Goal: Information Seeking & Learning: Learn about a topic

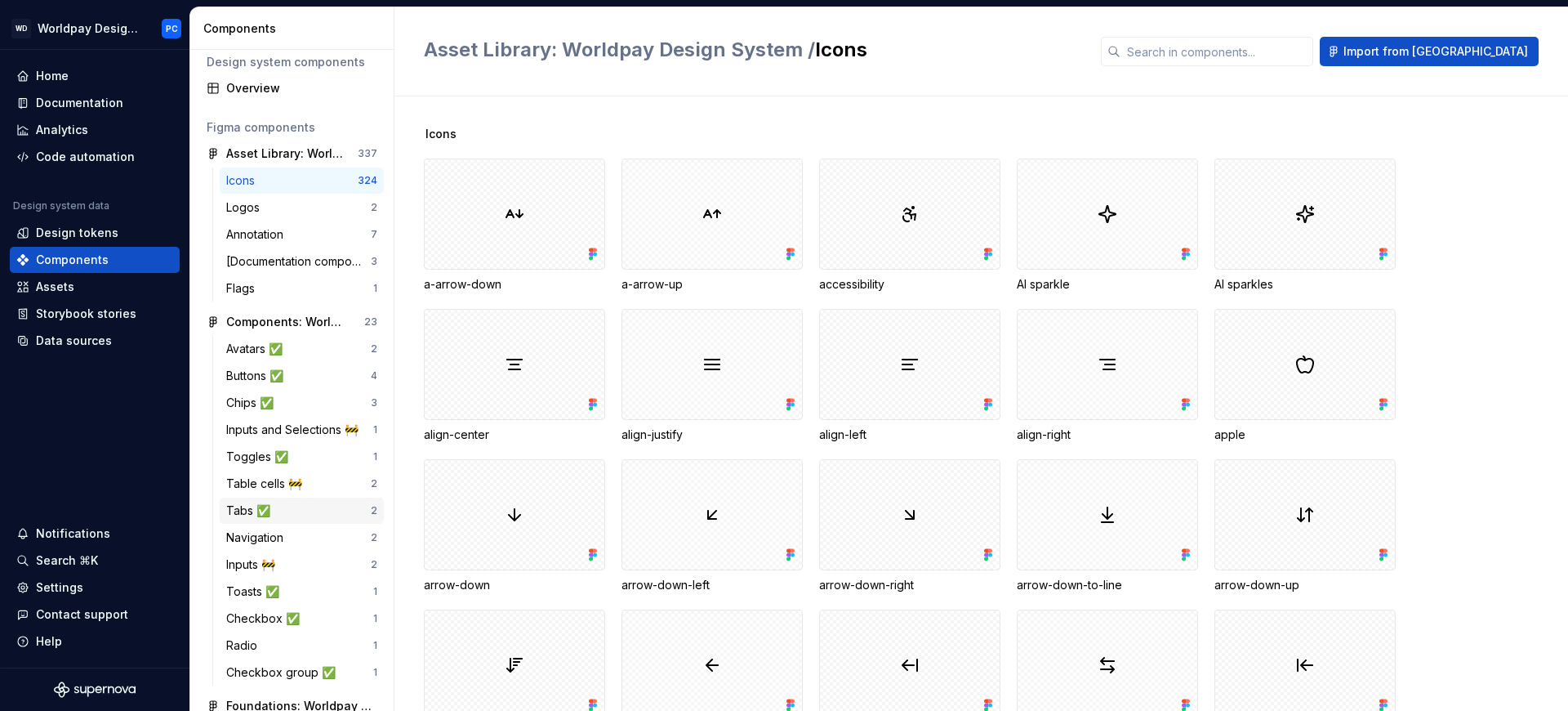
scroll to position [275, 0]
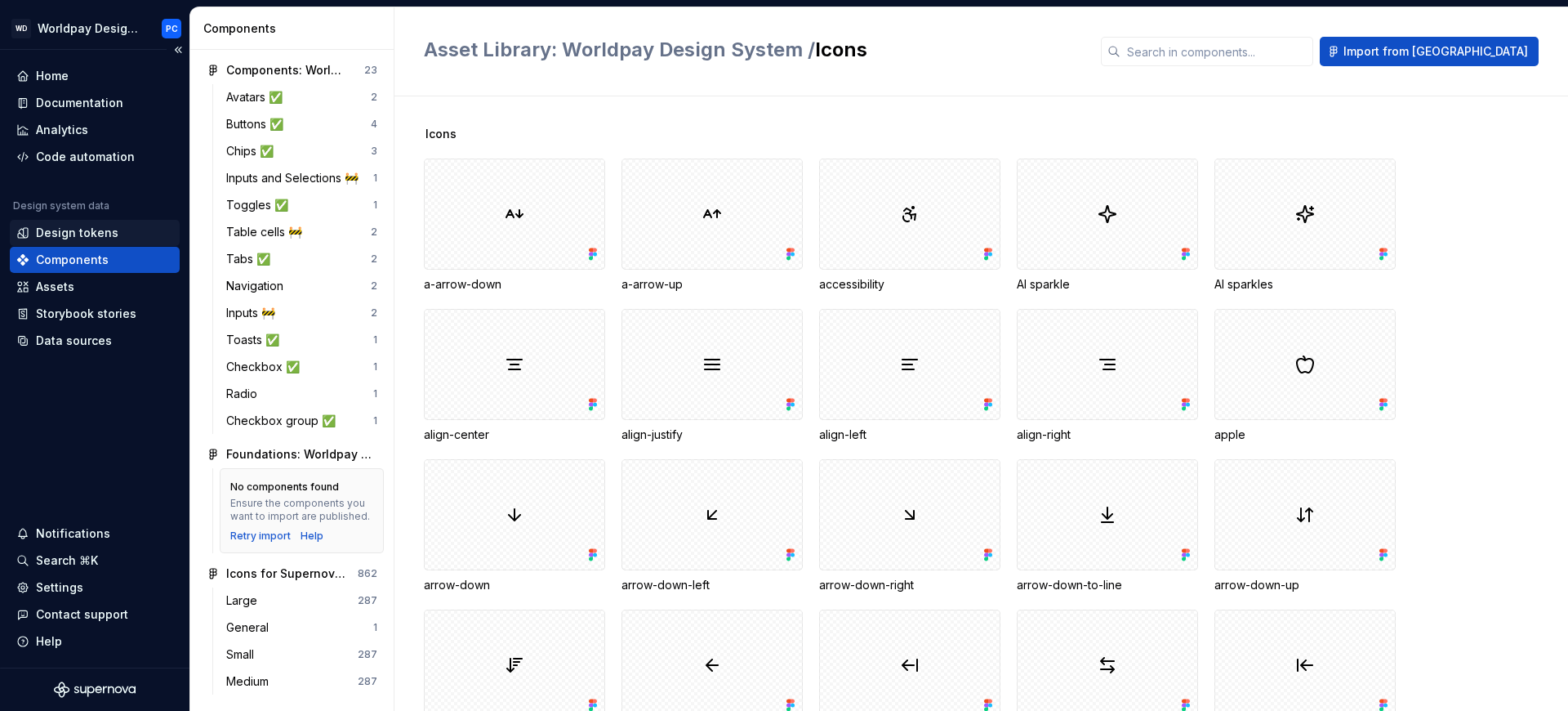
click at [114, 235] on div "Design tokens" at bounding box center [95, 233] width 157 height 17
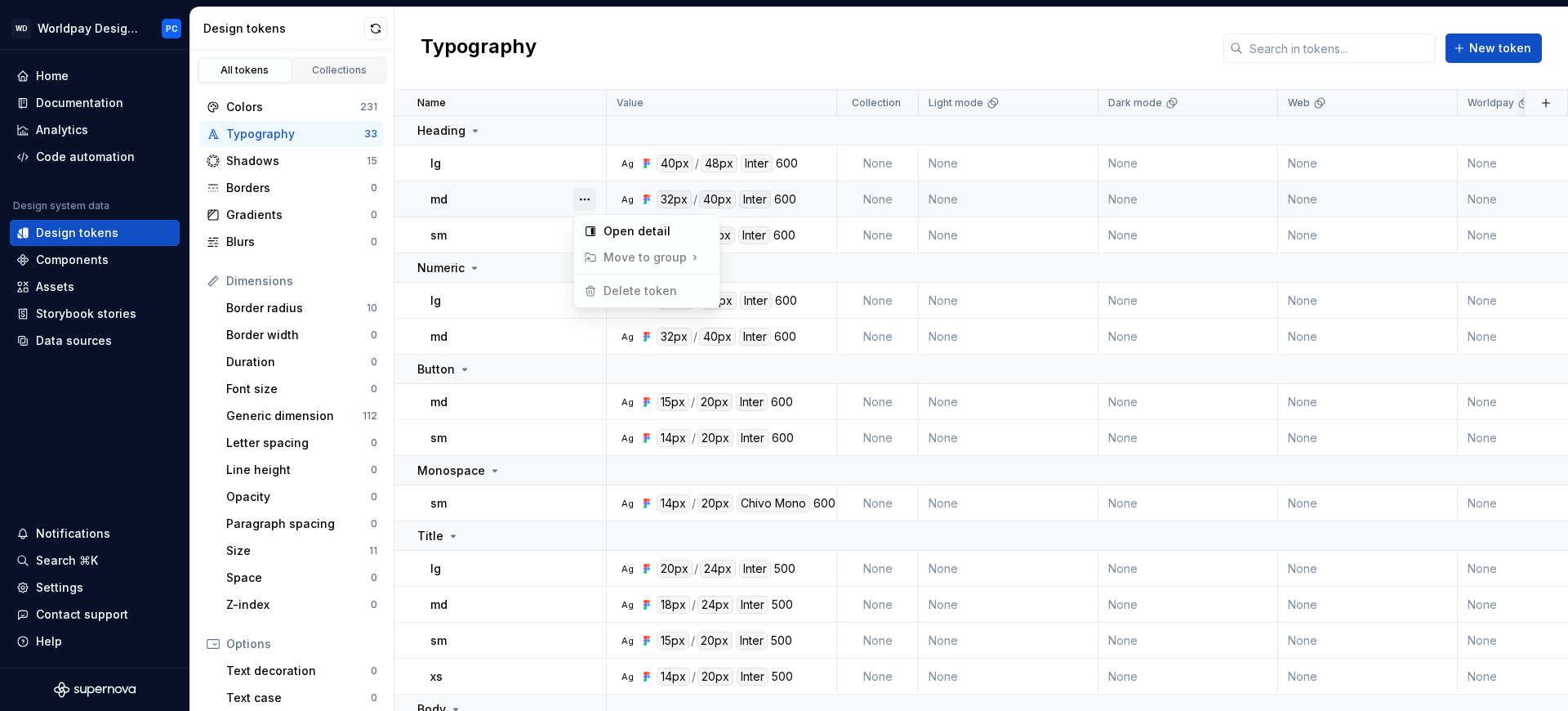
click at [581, 196] on button "button" at bounding box center [585, 200] width 23 height 23
click at [616, 223] on div "Open detail" at bounding box center [657, 231] width 106 height 17
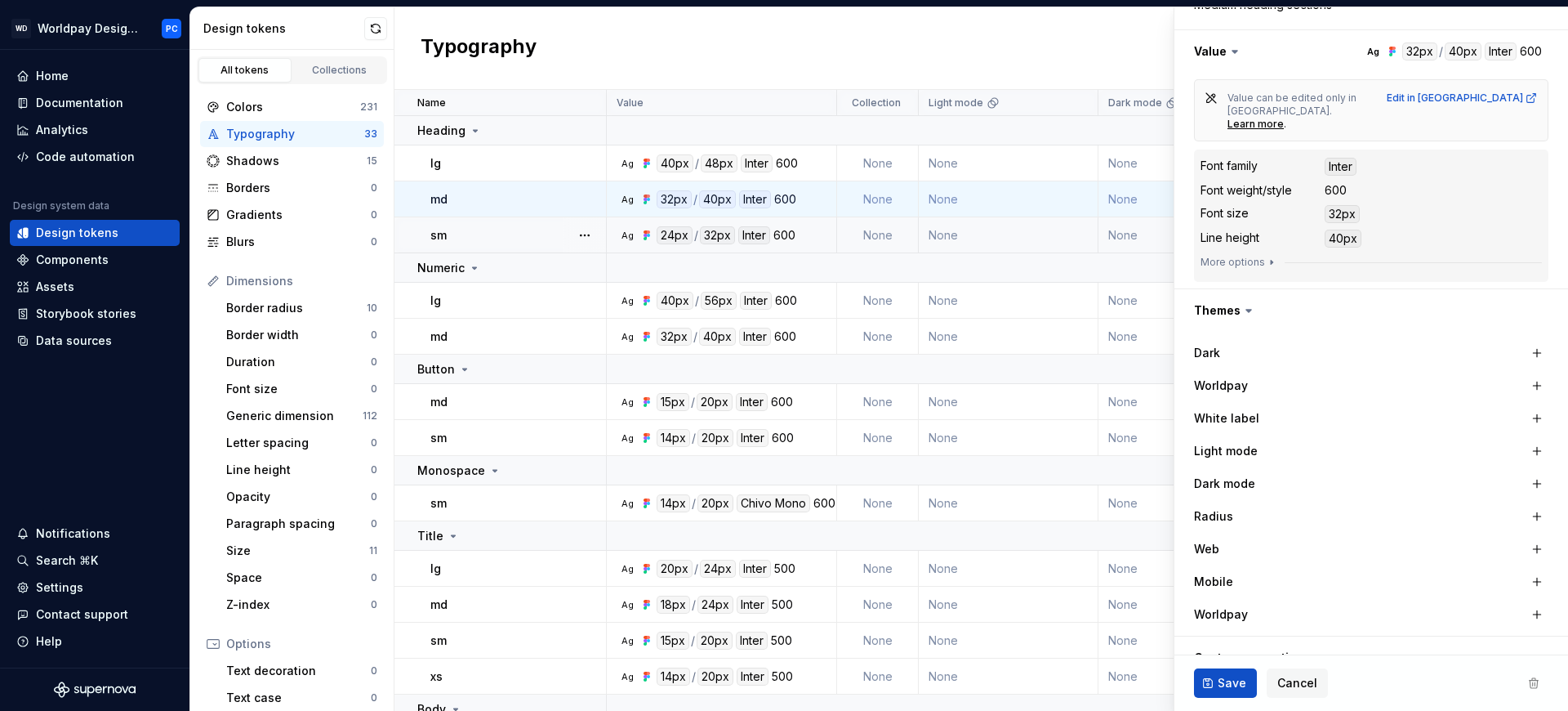
scroll to position [429, 0]
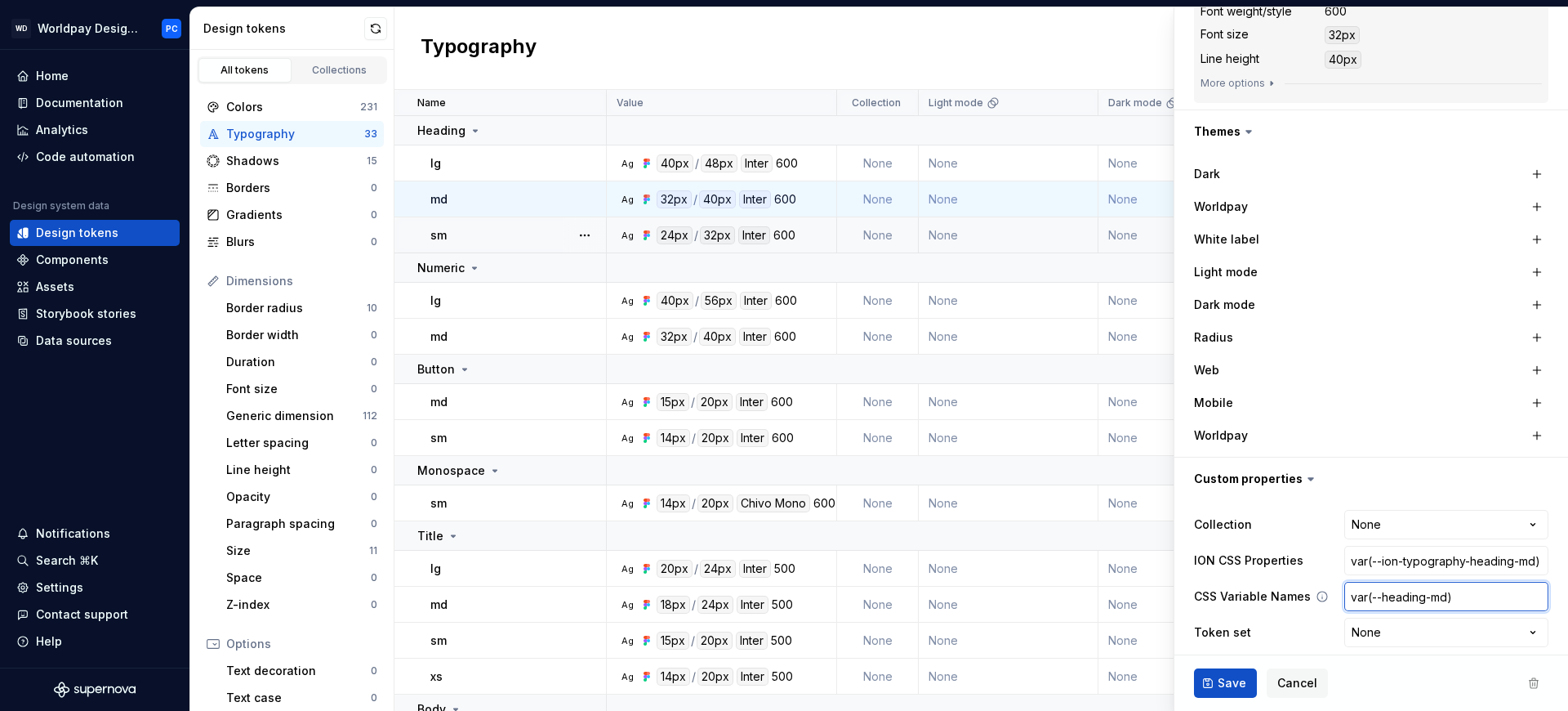
click at [1435, 582] on input "var(--heading-md)" at bounding box center [1446, 596] width 204 height 29
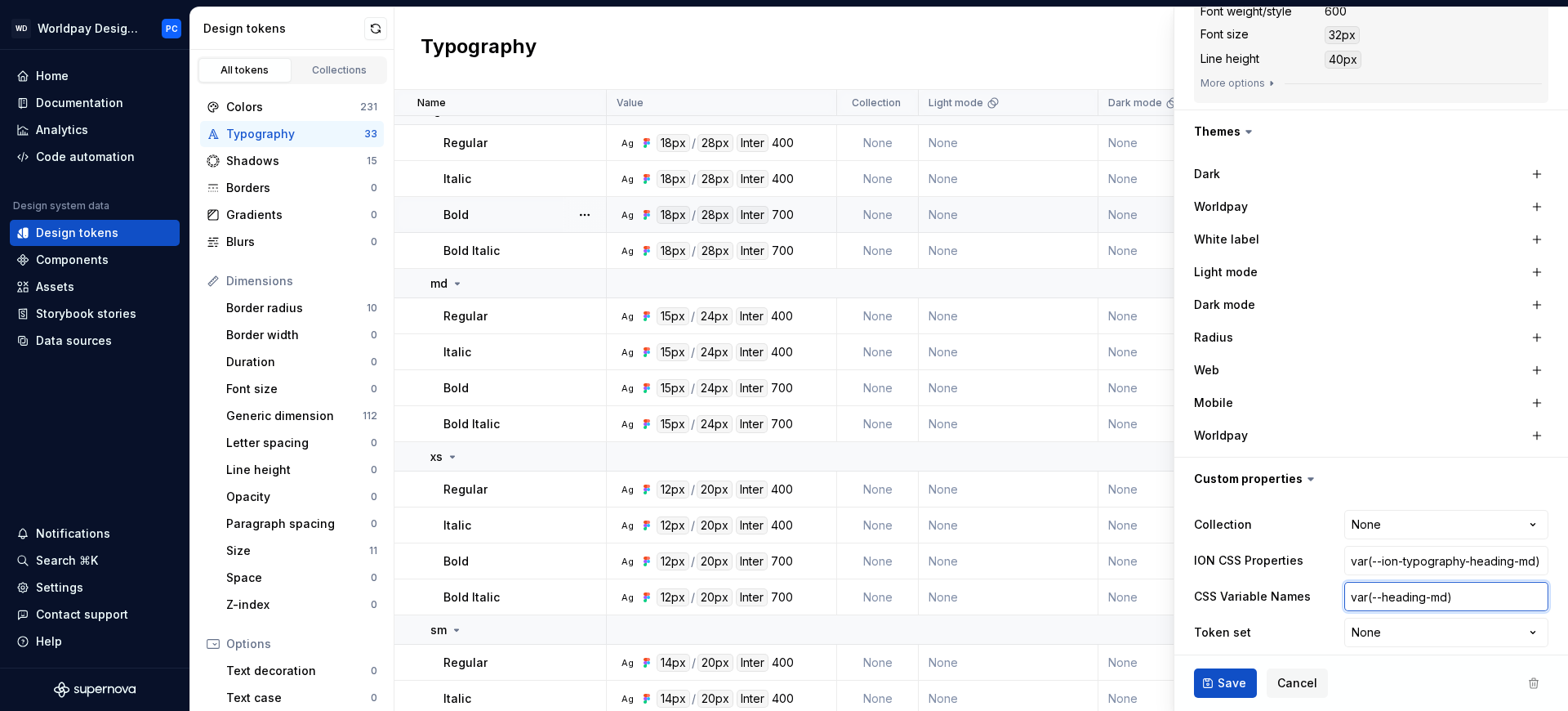
scroll to position [639, 0]
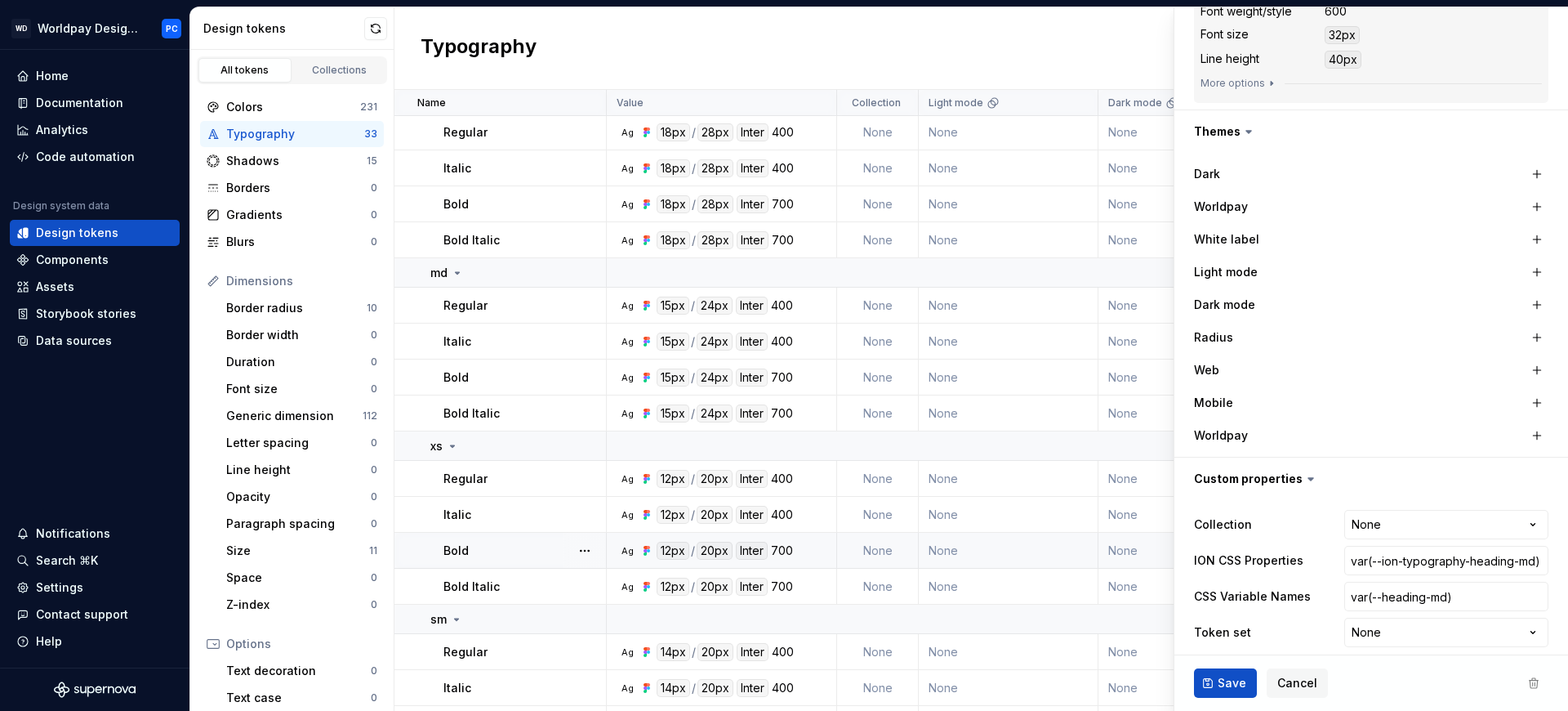
click at [495, 545] on div "Bold" at bounding box center [524, 551] width 162 height 17
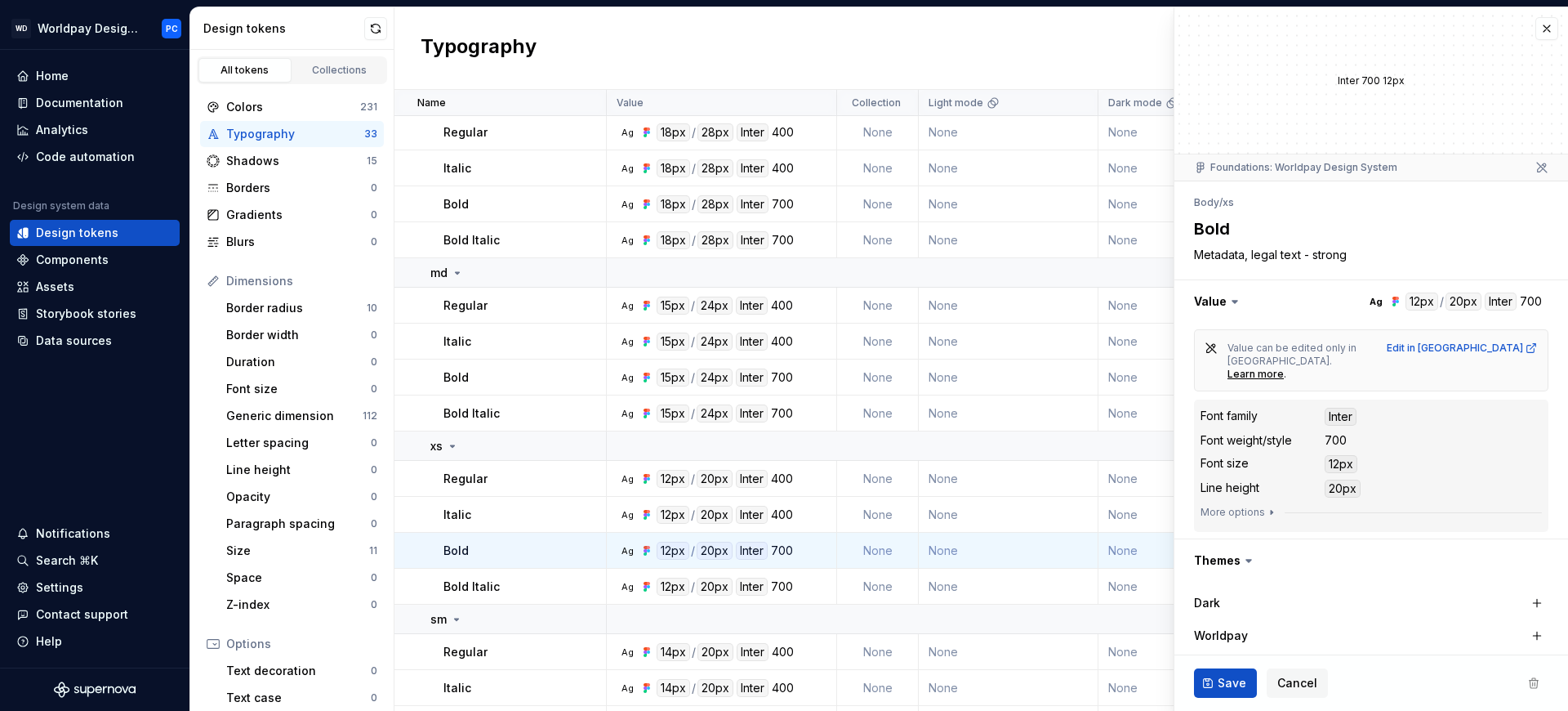
scroll to position [429, 0]
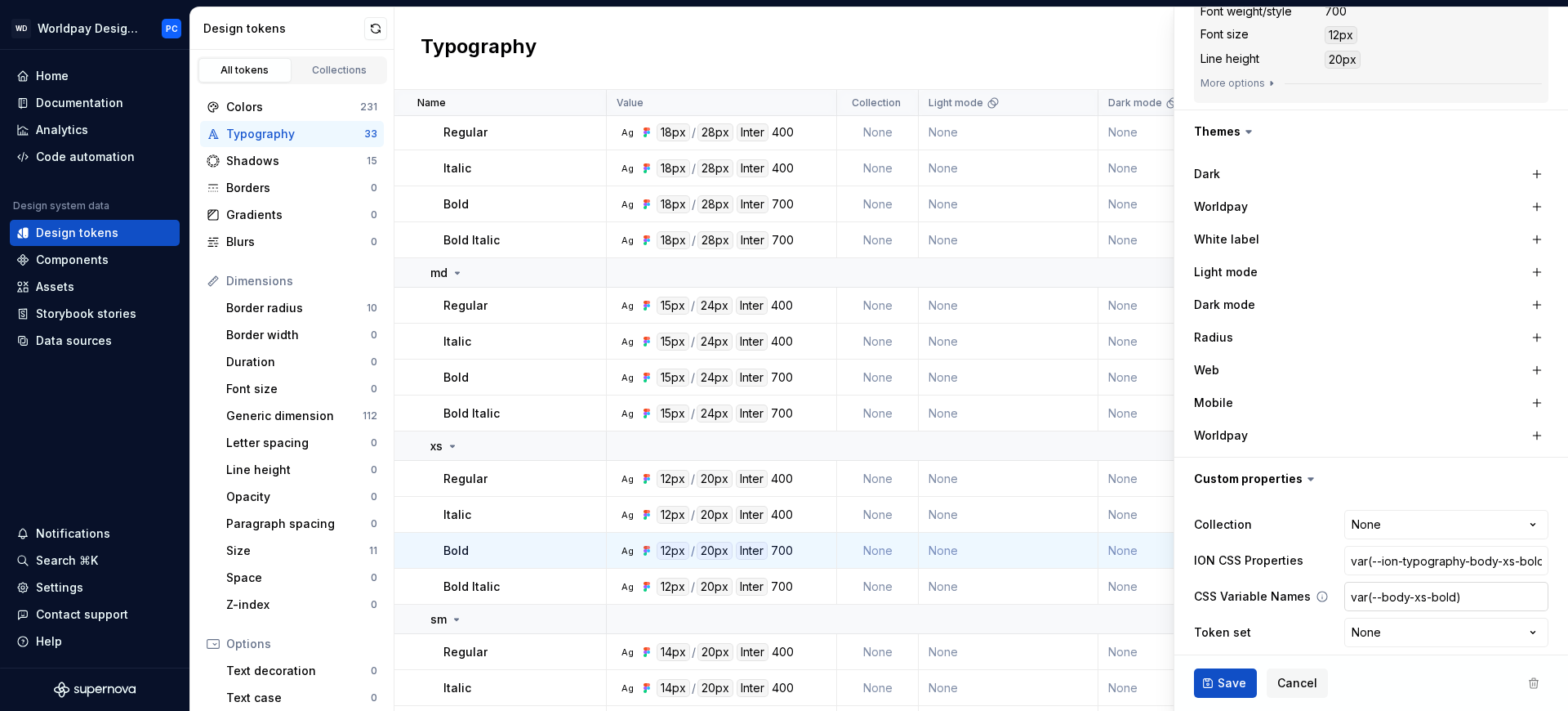
click at [1446, 592] on input "var(--body-xs-bold)" at bounding box center [1446, 596] width 204 height 29
click at [502, 486] on div "Regular" at bounding box center [524, 479] width 162 height 17
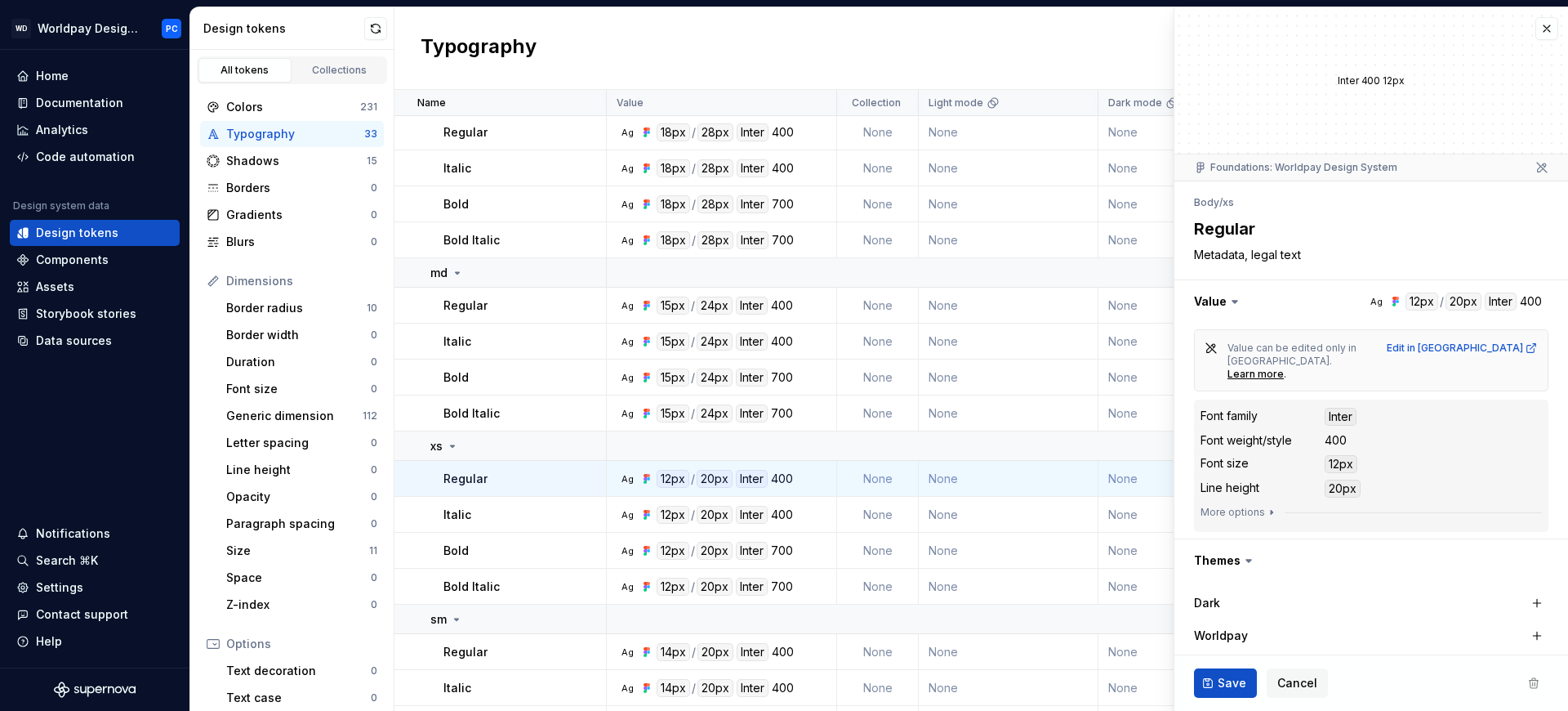
scroll to position [429, 0]
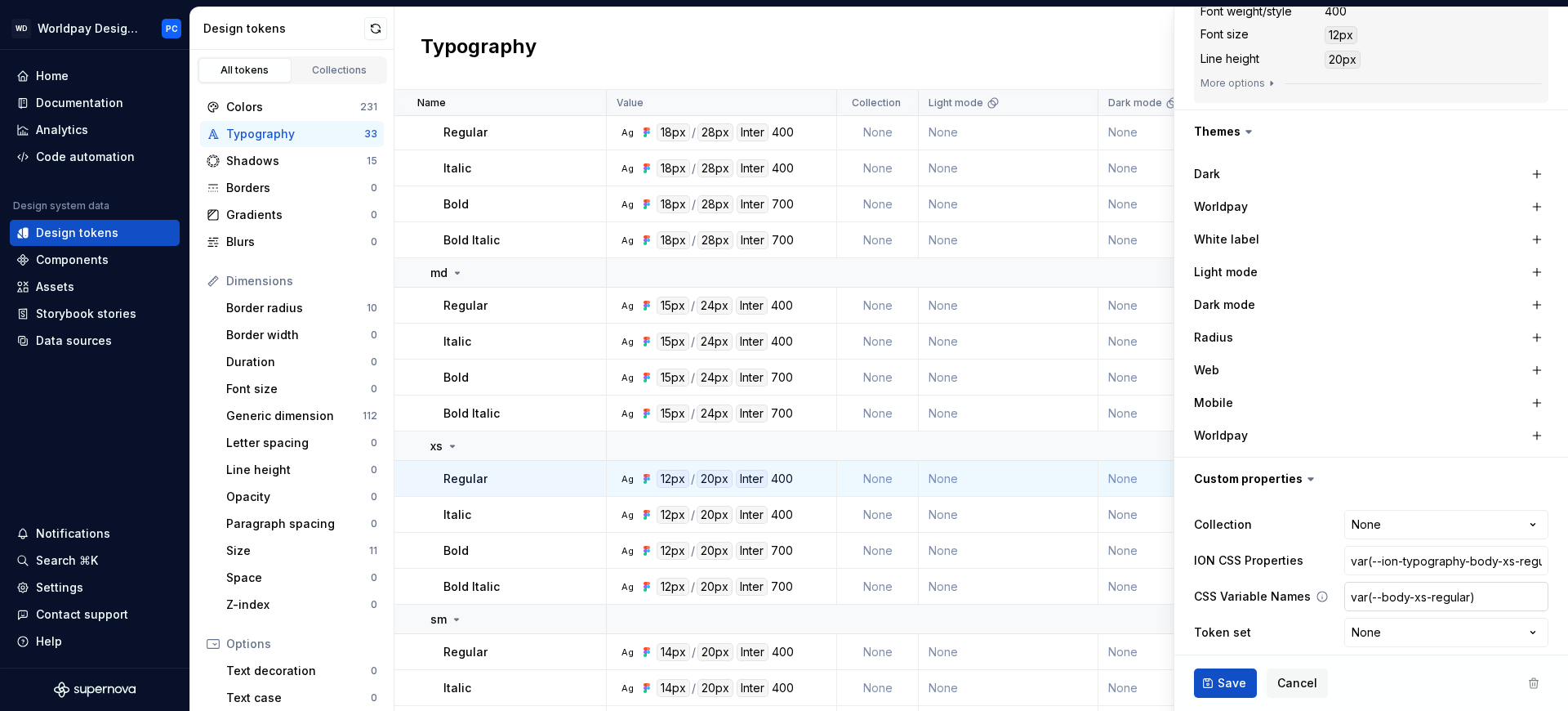
click at [1450, 587] on input "var(--body-xs-regular)" at bounding box center [1446, 596] width 204 height 29
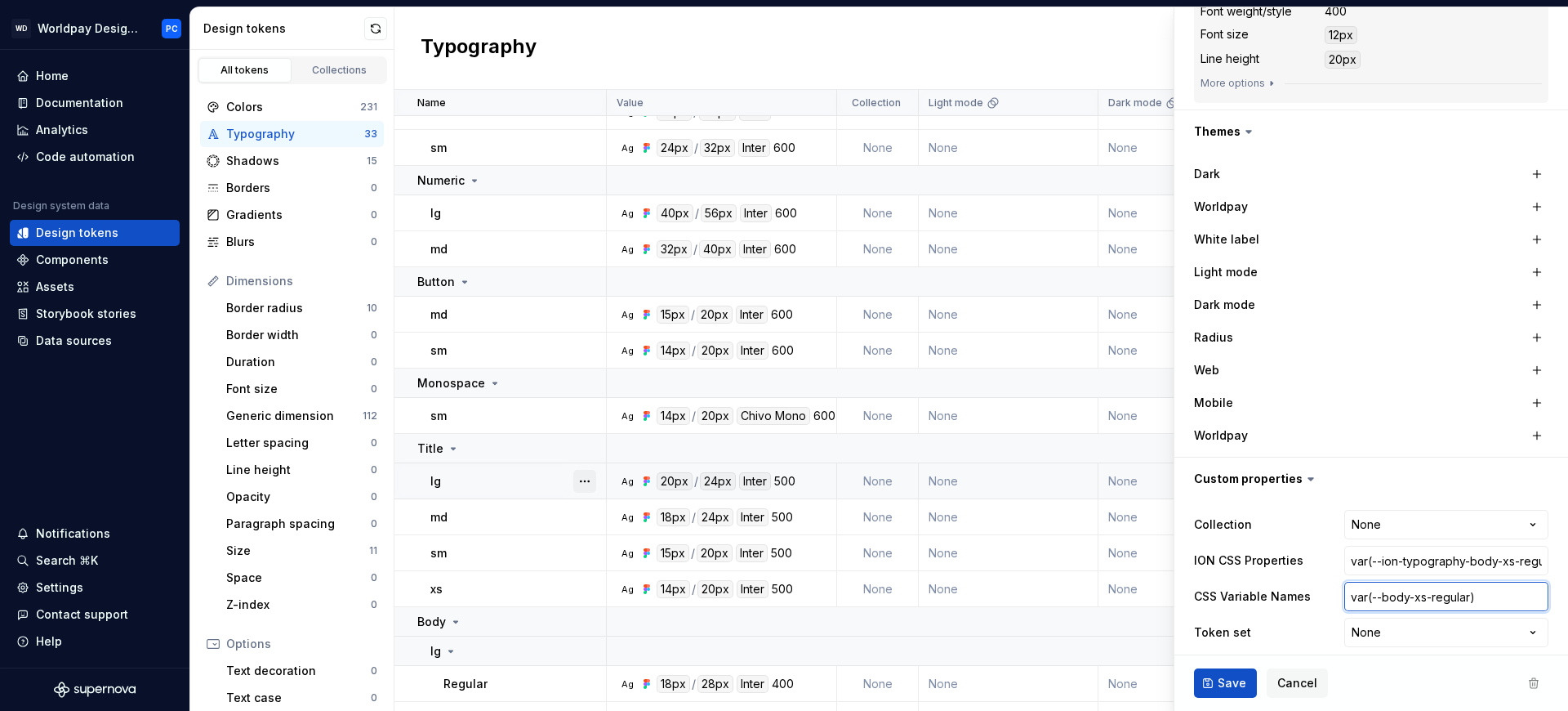
scroll to position [0, 0]
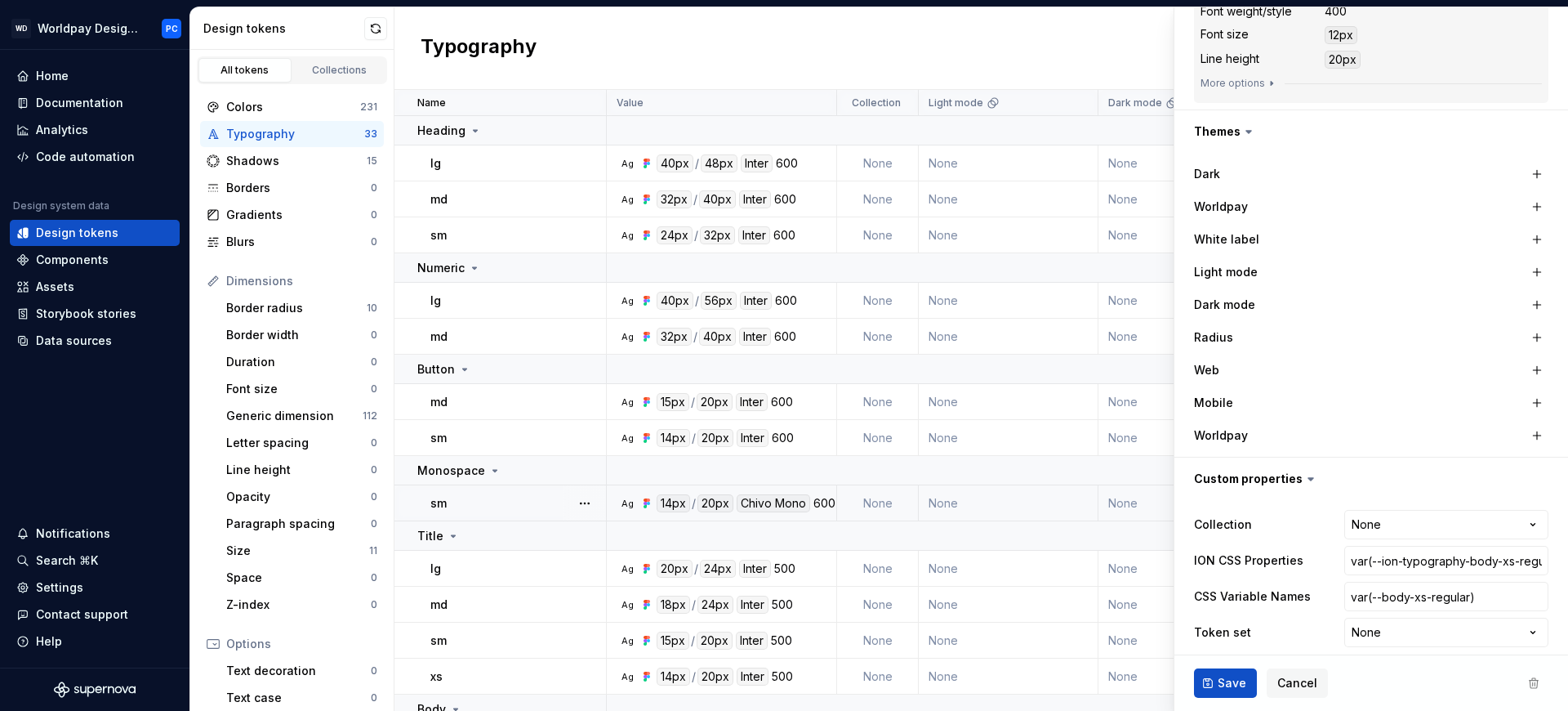
click at [465, 503] on div "sm" at bounding box center [517, 504] width 175 height 17
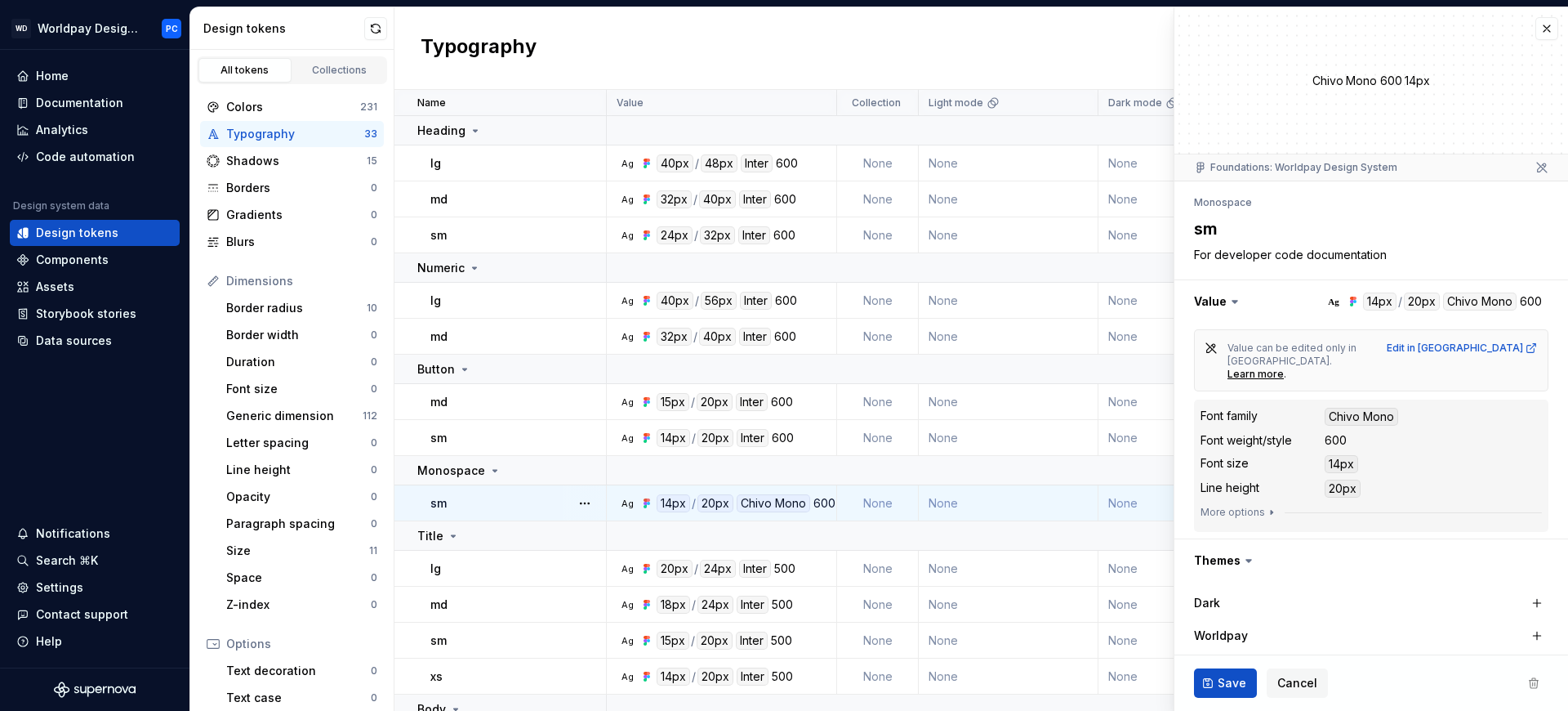
scroll to position [429, 0]
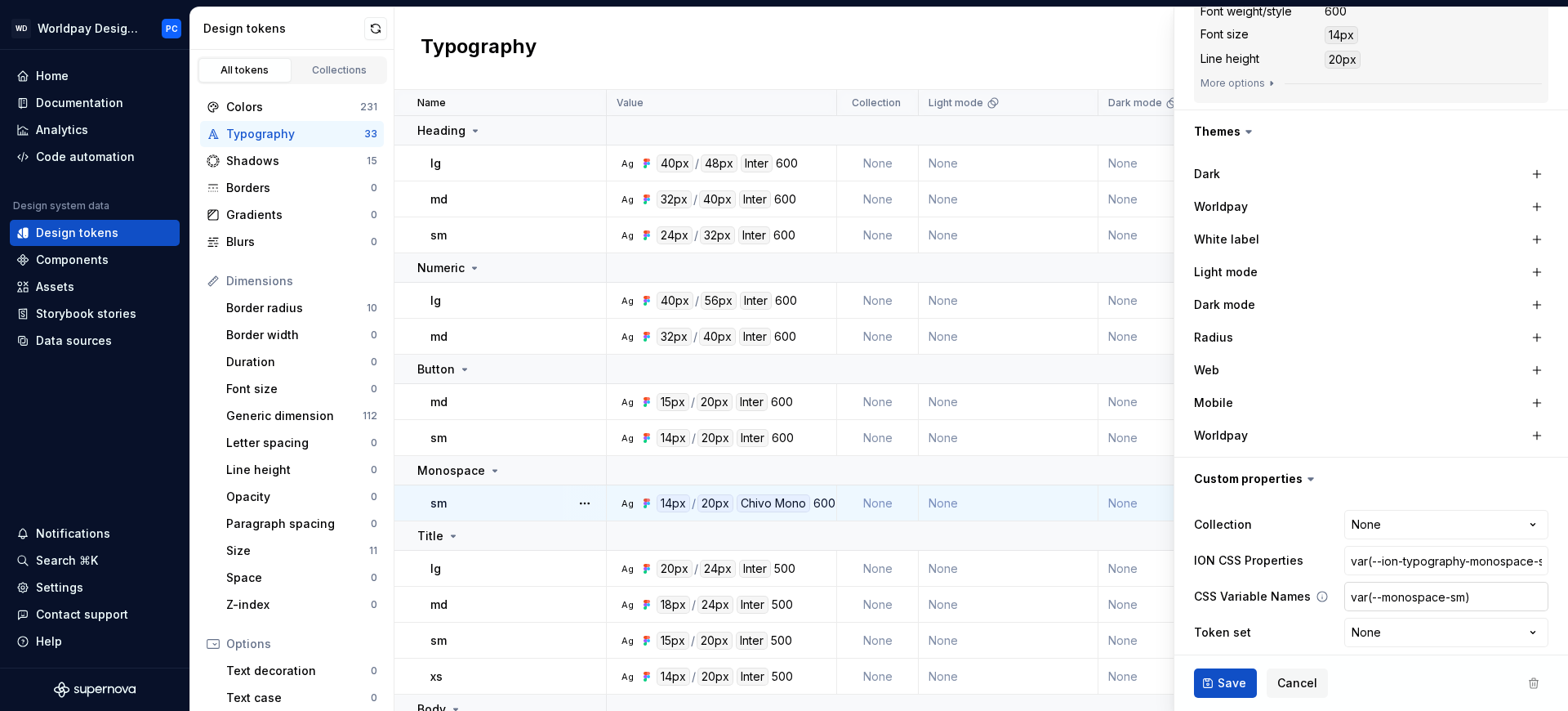
click at [1433, 591] on input "var(--monospace-sm)" at bounding box center [1446, 596] width 204 height 29
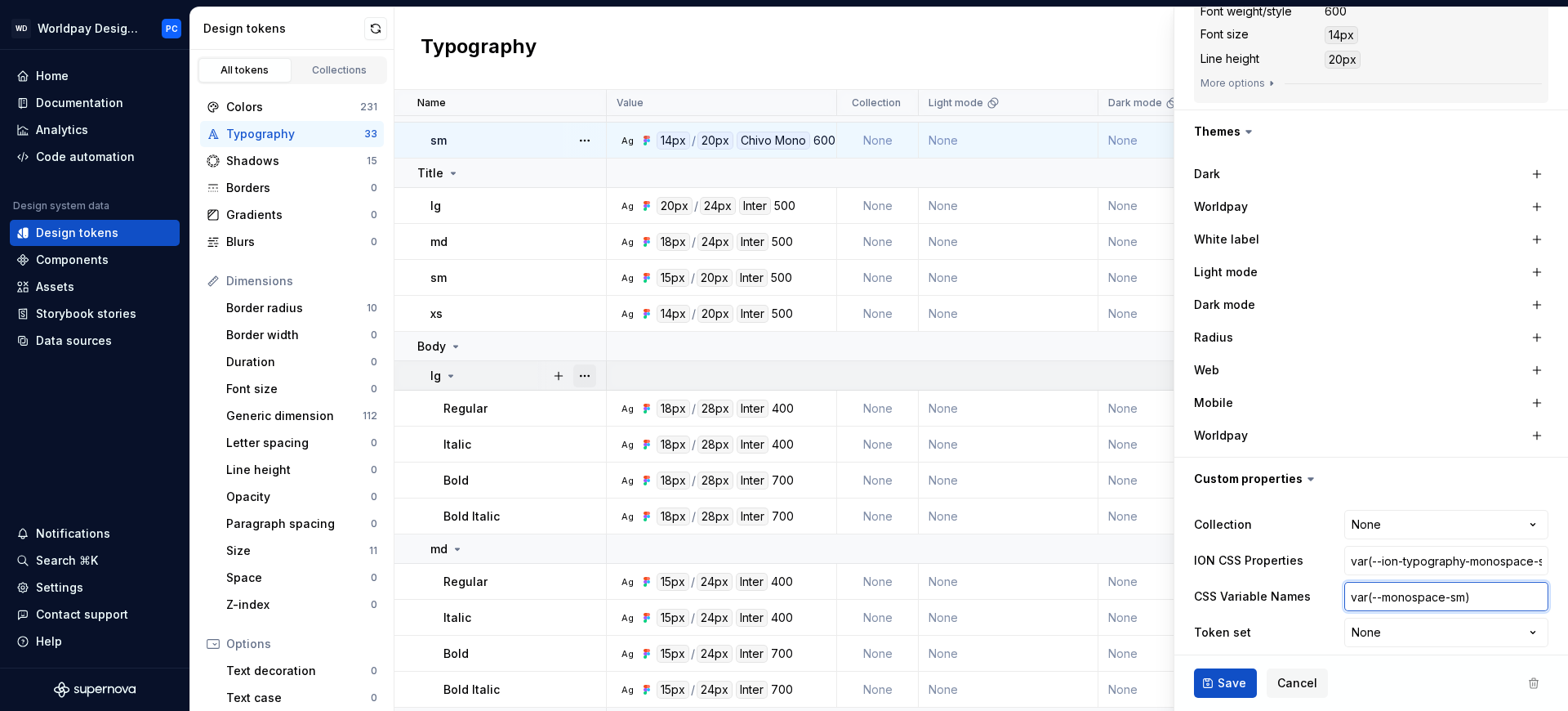
scroll to position [644, 0]
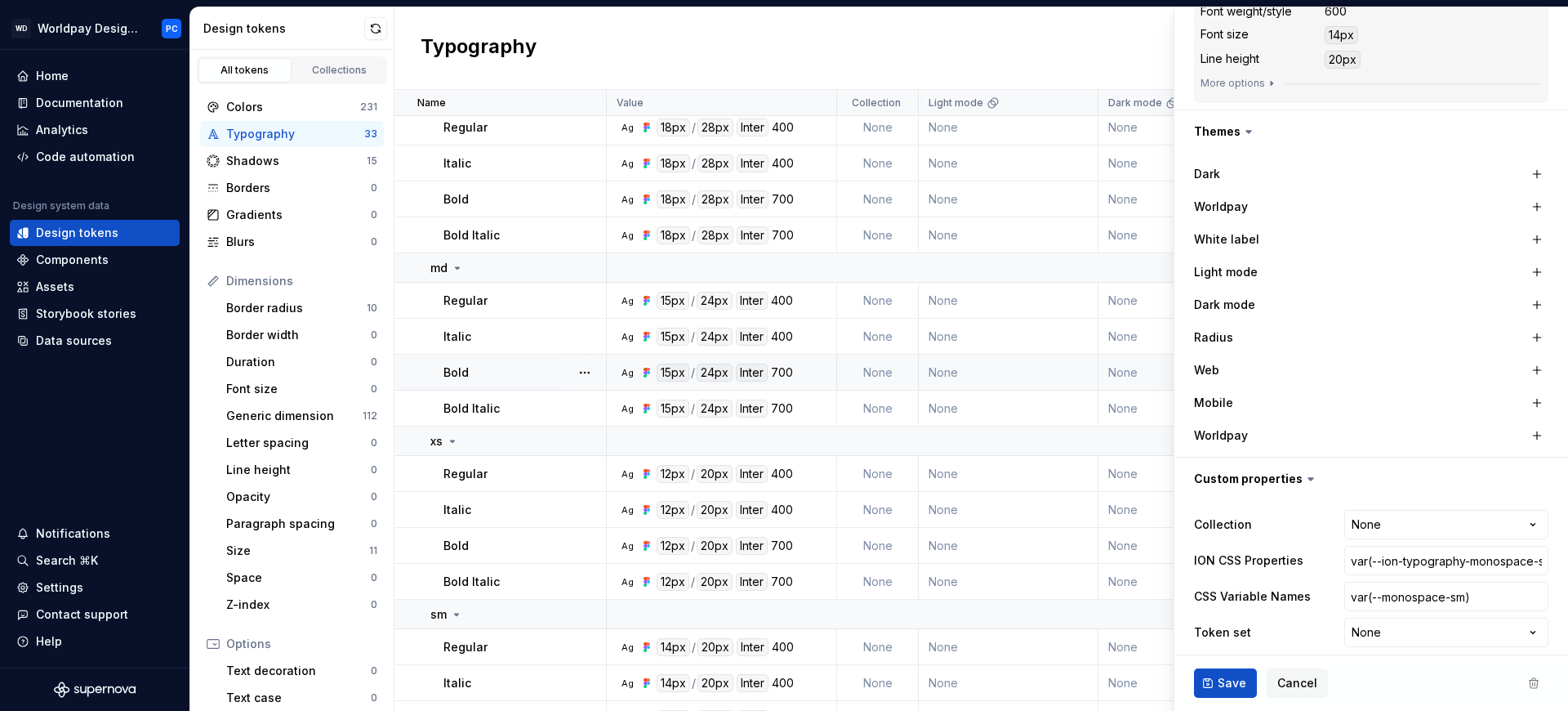
click at [496, 371] on div "Bold" at bounding box center [524, 373] width 162 height 17
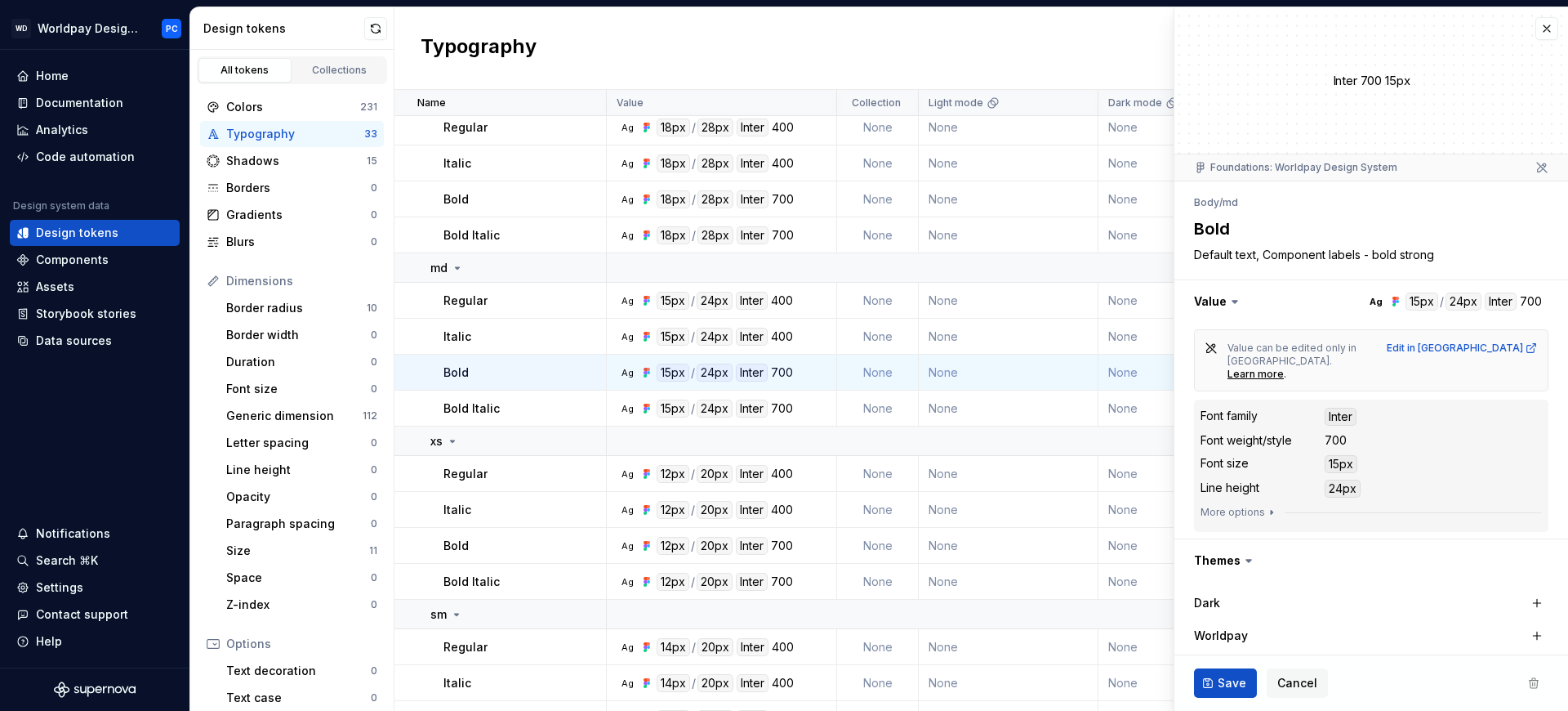
scroll to position [429, 0]
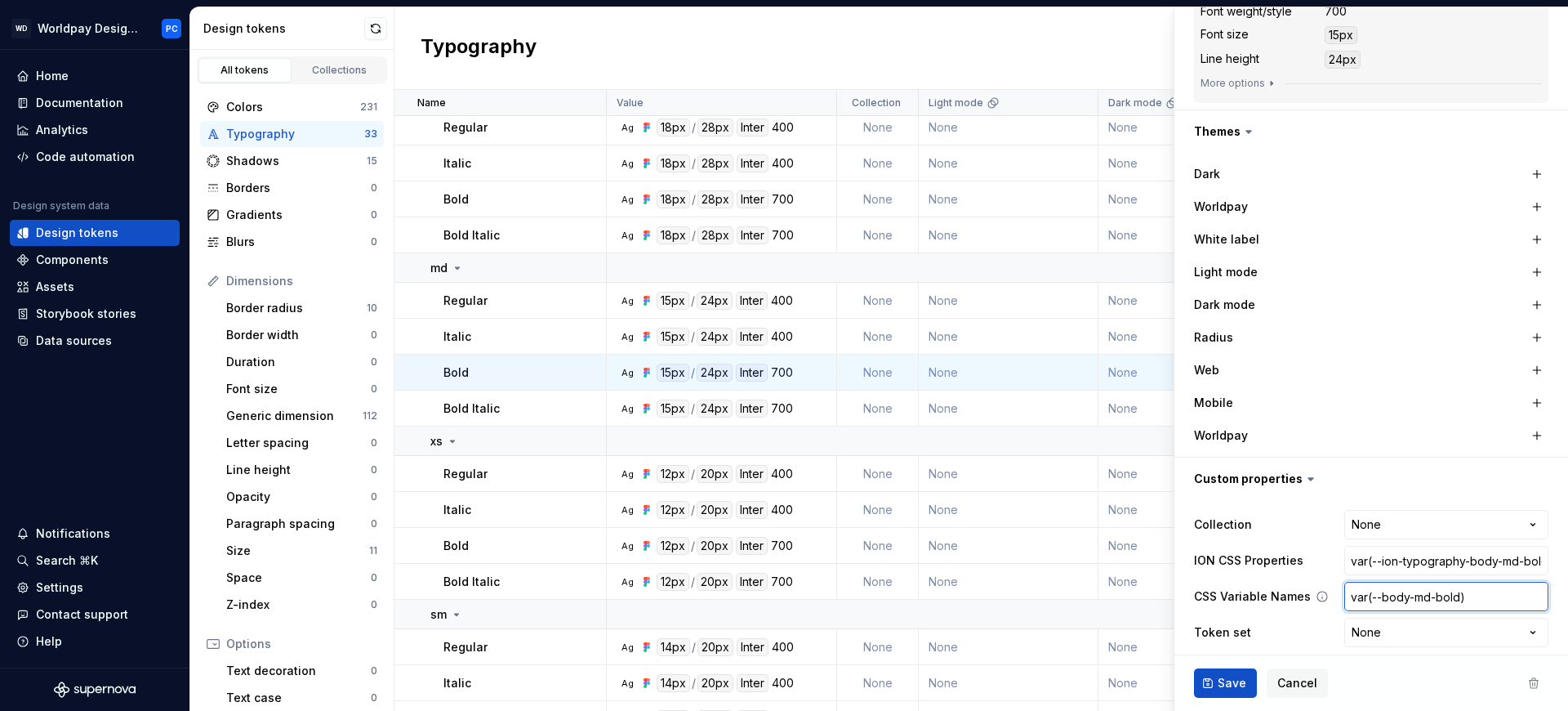
click at [1407, 582] on input "var(--body-md-bold)" at bounding box center [1446, 596] width 204 height 29
click at [1413, 592] on input "var(--body-md-bold)" at bounding box center [1446, 596] width 204 height 29
click at [1414, 589] on input "var(--body-md-bold)" at bounding box center [1446, 596] width 204 height 29
click at [1405, 582] on input "var(--body-md-bold)" at bounding box center [1446, 596] width 204 height 29
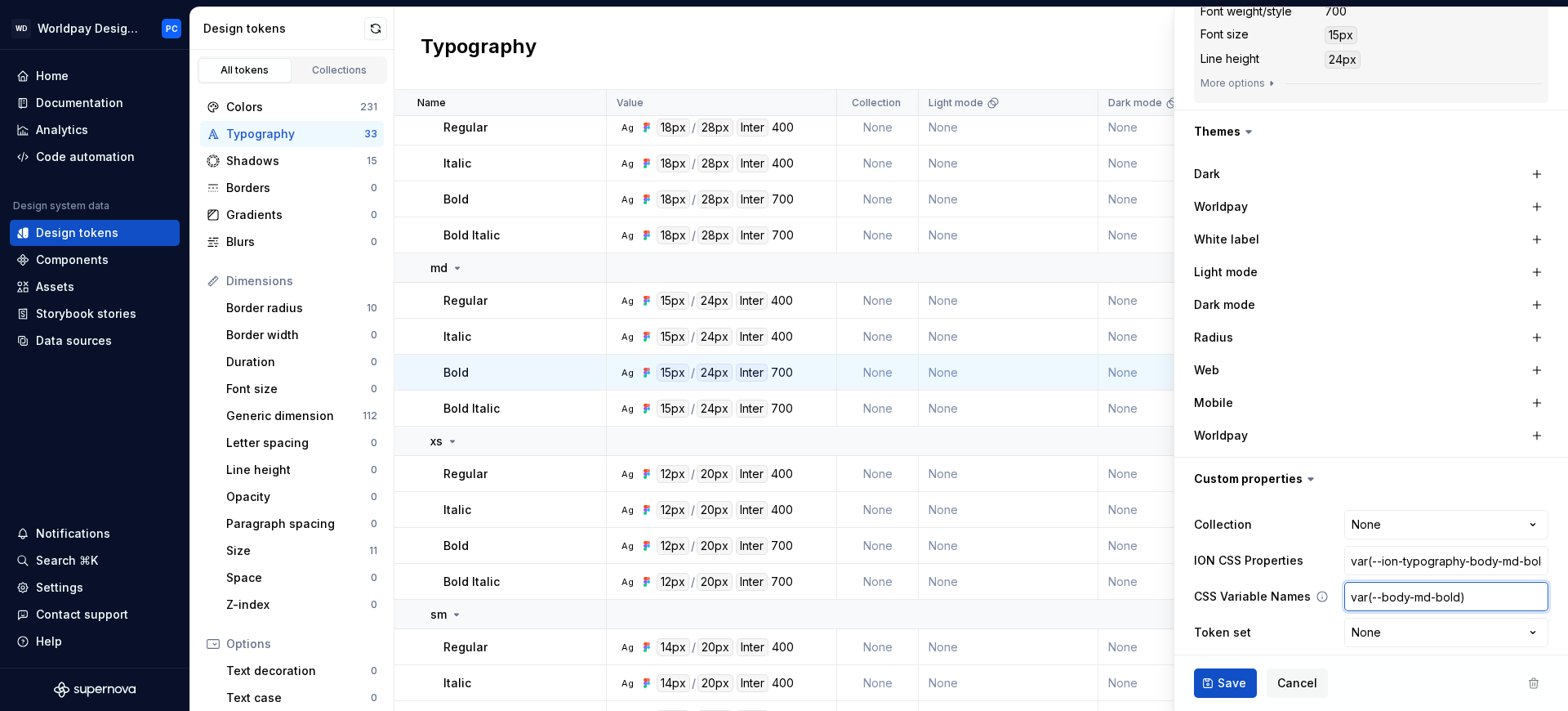
click at [1407, 582] on input "var(--body-md-bold)" at bounding box center [1446, 596] width 204 height 29
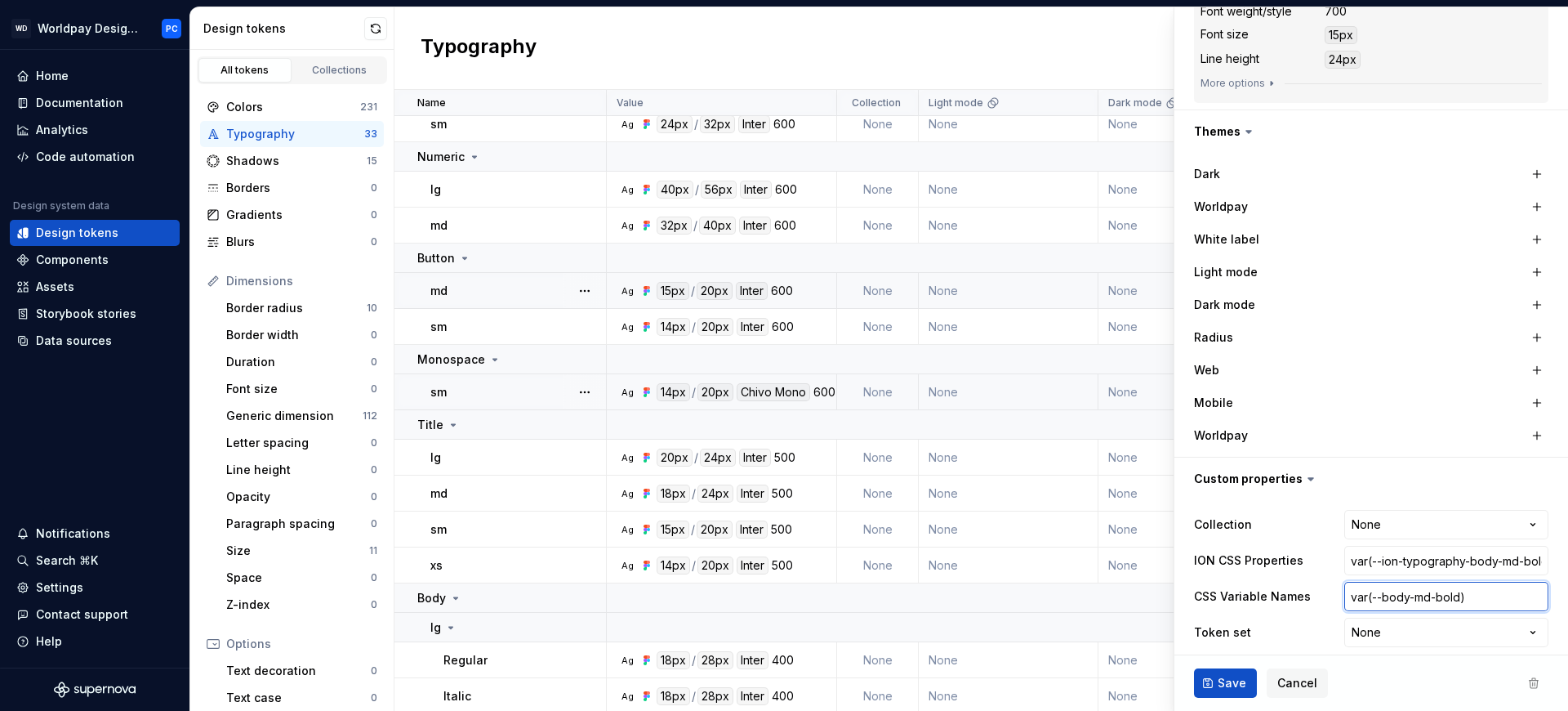
scroll to position [0, 0]
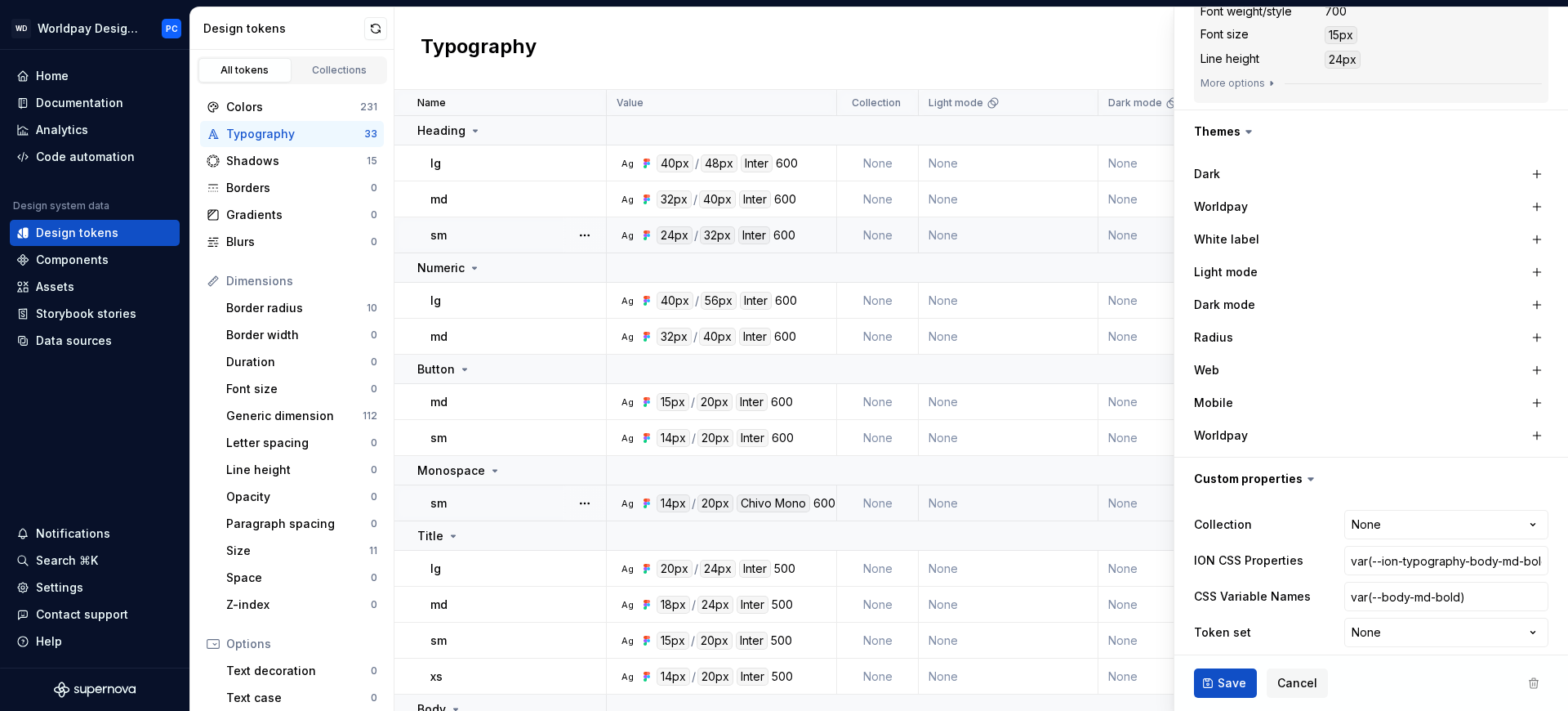
click at [479, 230] on div "sm" at bounding box center [517, 236] width 175 height 17
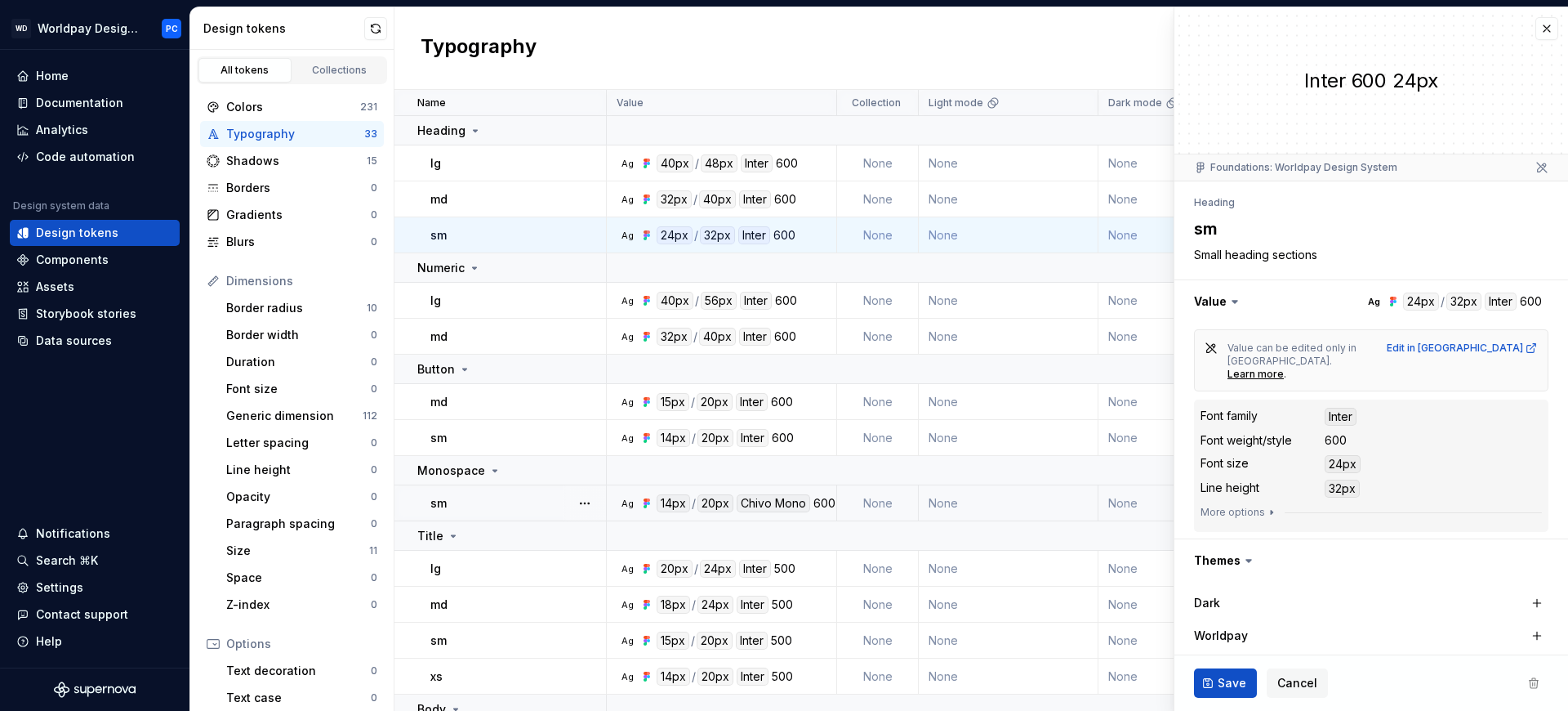
scroll to position [429, 0]
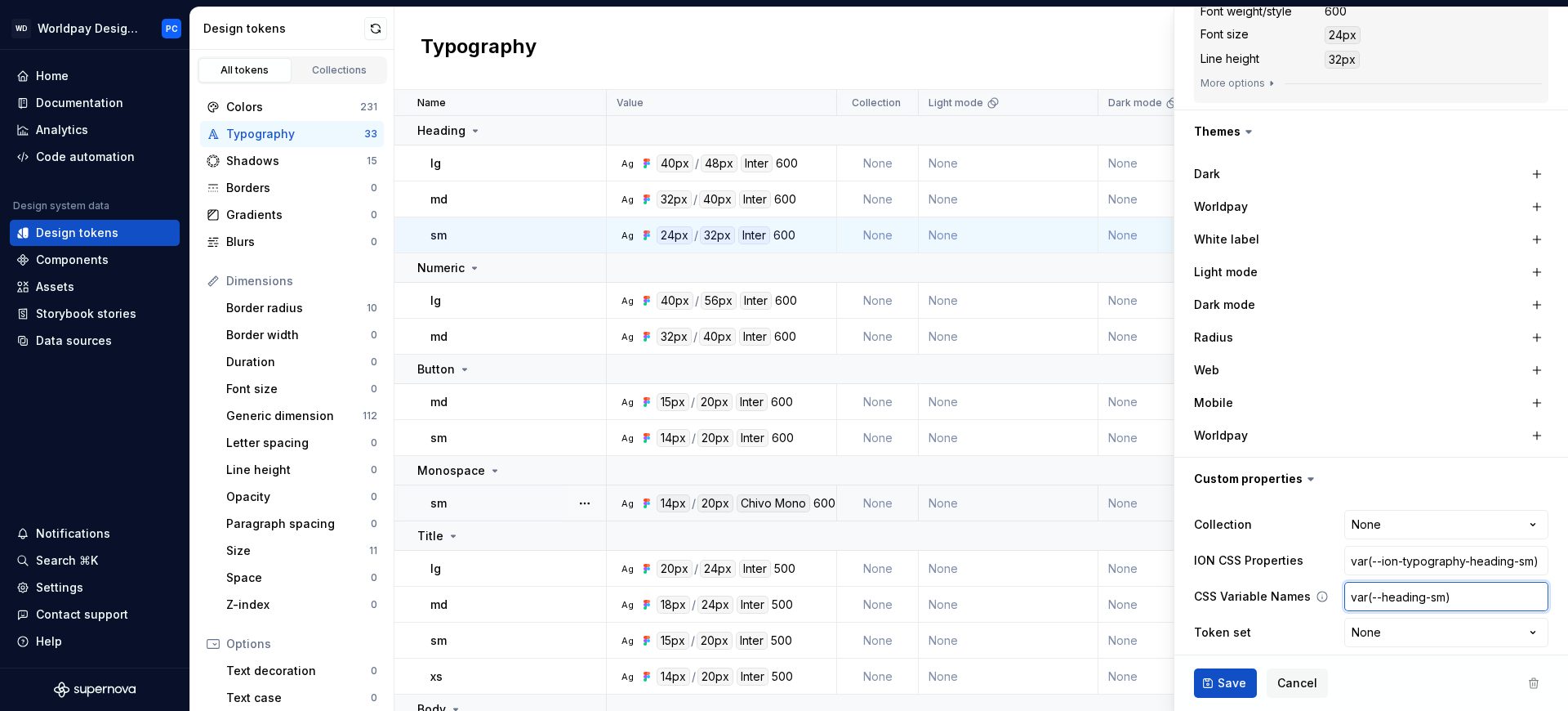
click at [1412, 582] on input "var(--heading-sm)" at bounding box center [1446, 596] width 204 height 29
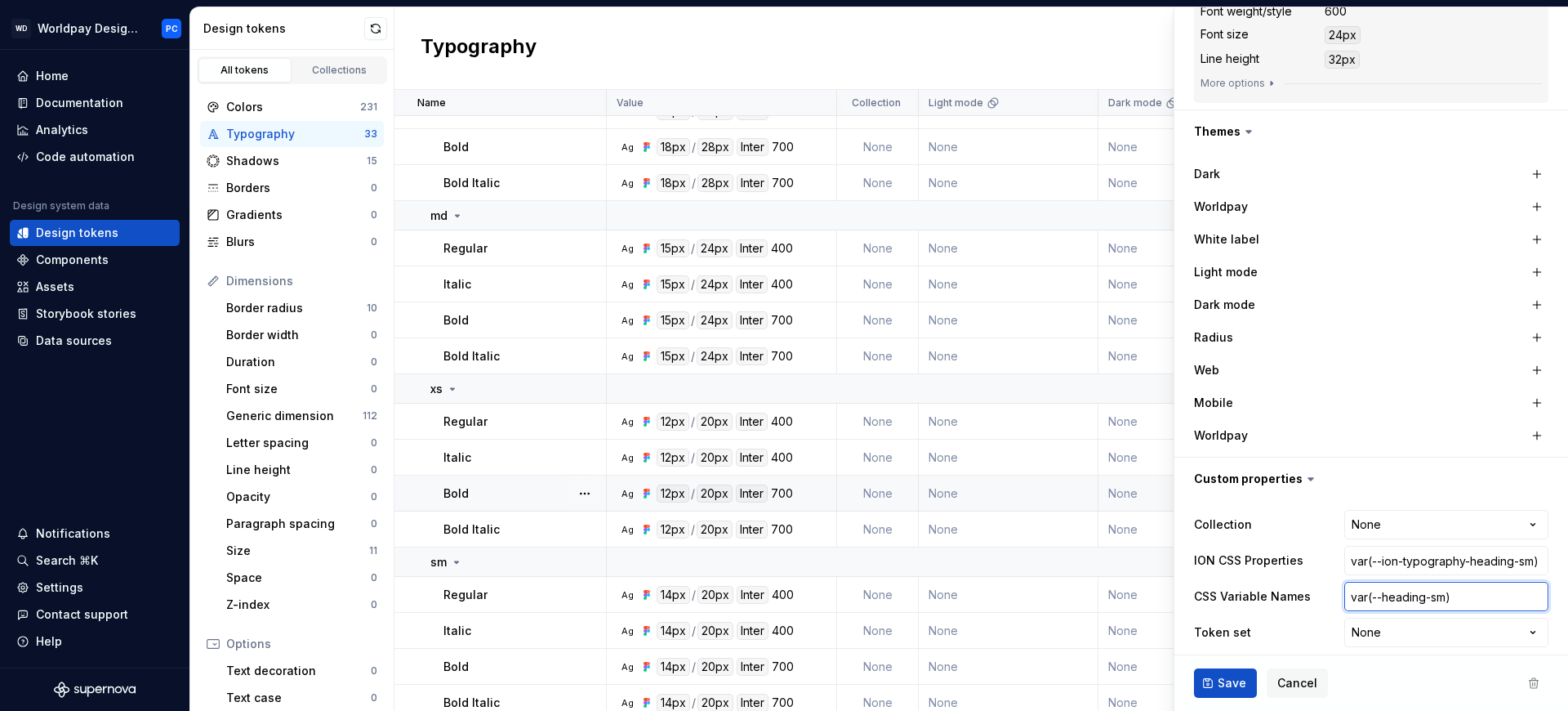
scroll to position [718, 0]
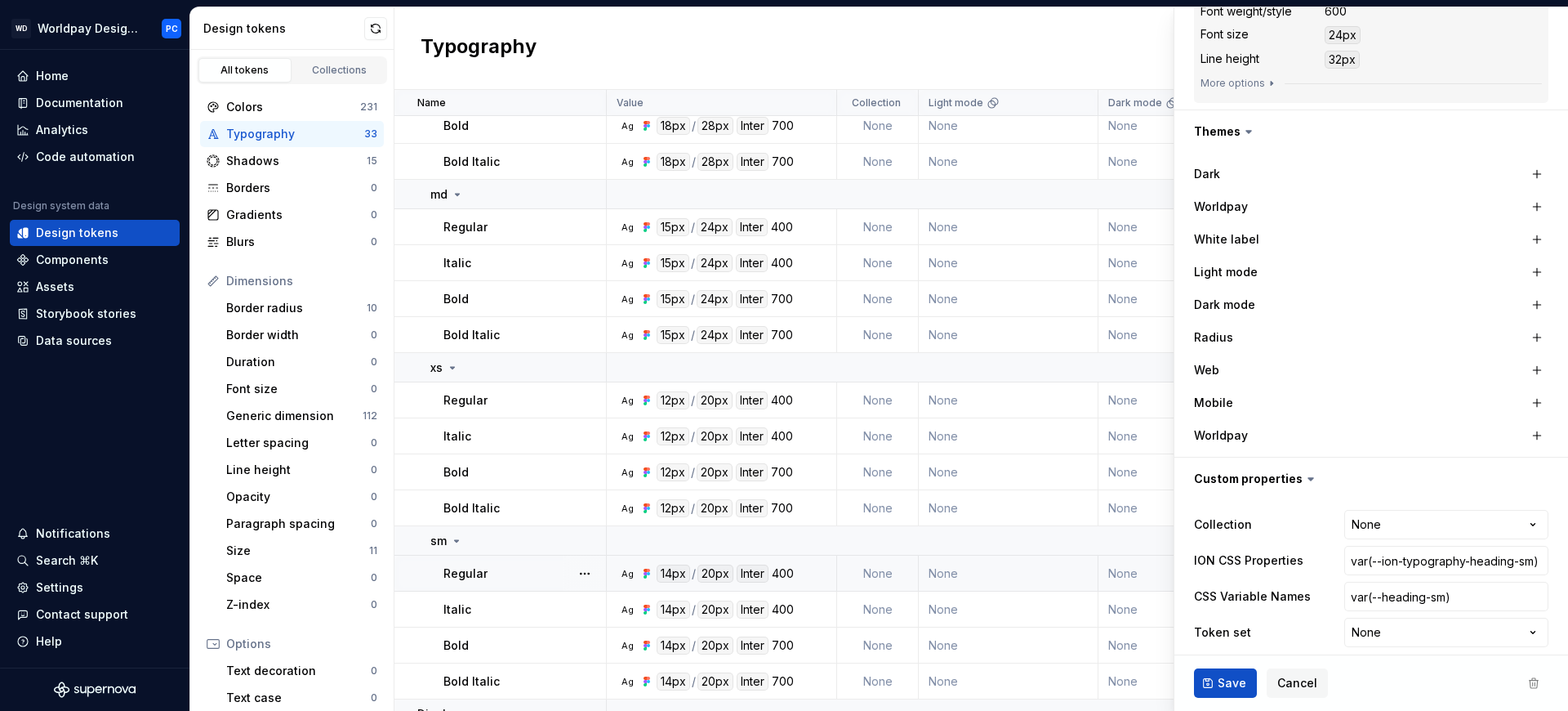
click at [569, 572] on div at bounding box center [585, 573] width 42 height 35
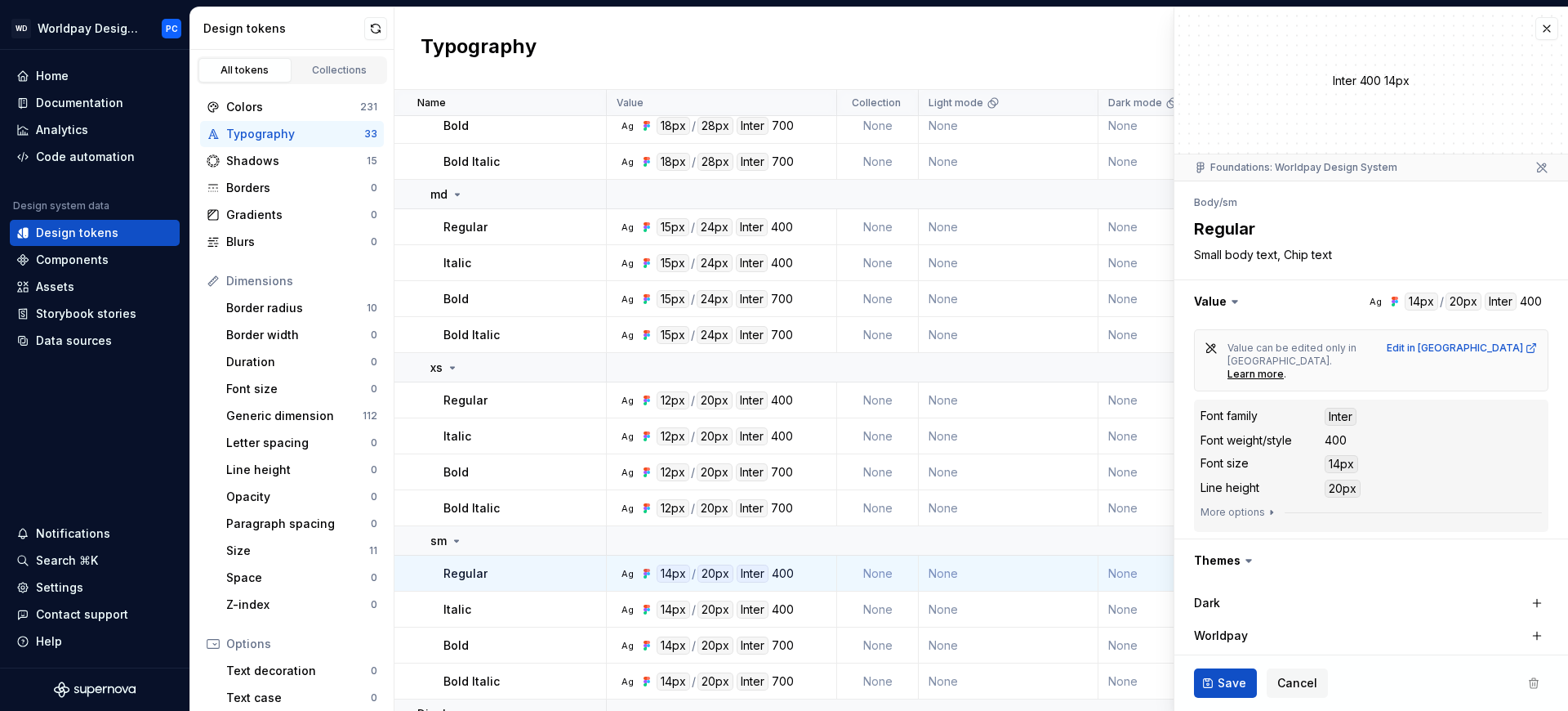
scroll to position [429, 0]
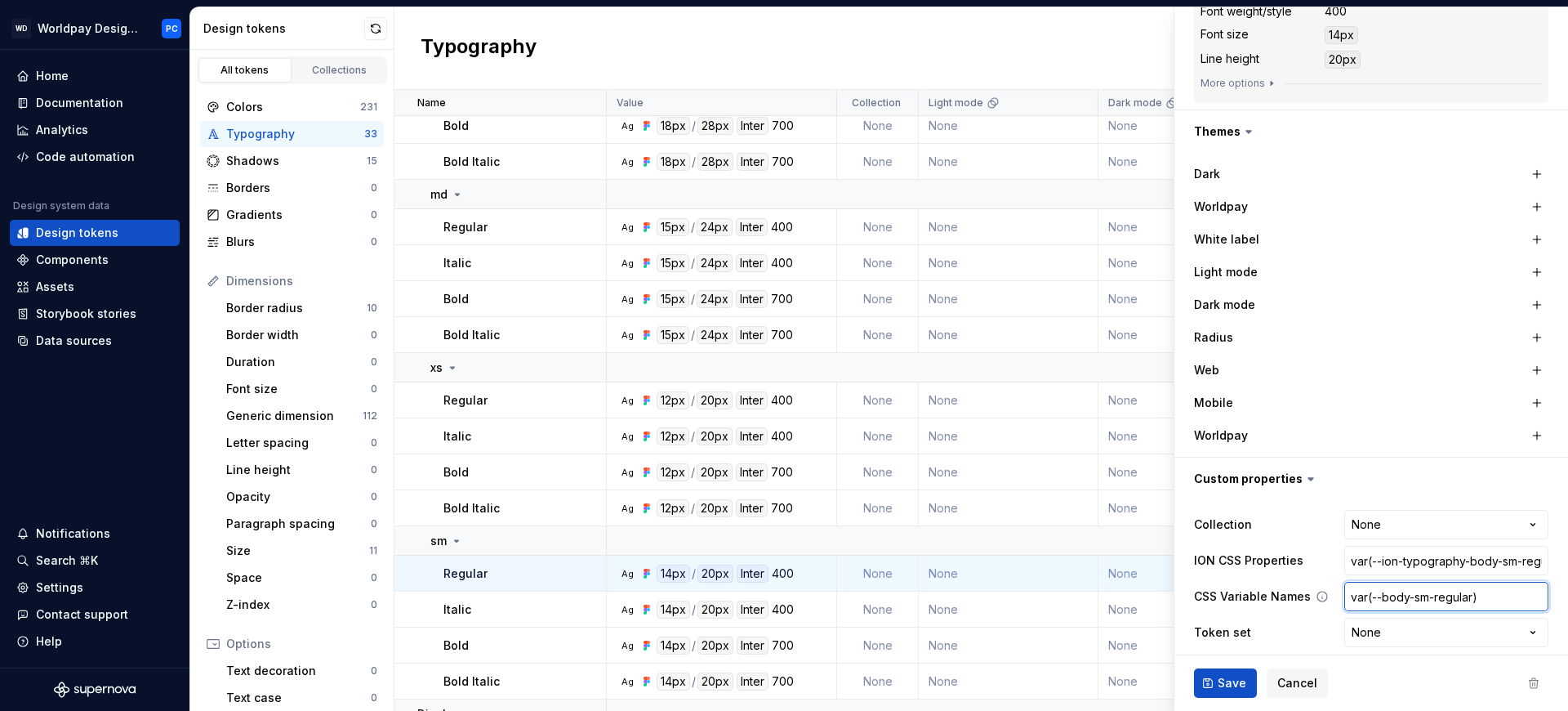
click at [1449, 582] on input "var(--body-sm-regular)" at bounding box center [1446, 596] width 204 height 29
type textarea "*"
